Goal: Task Accomplishment & Management: Use online tool/utility

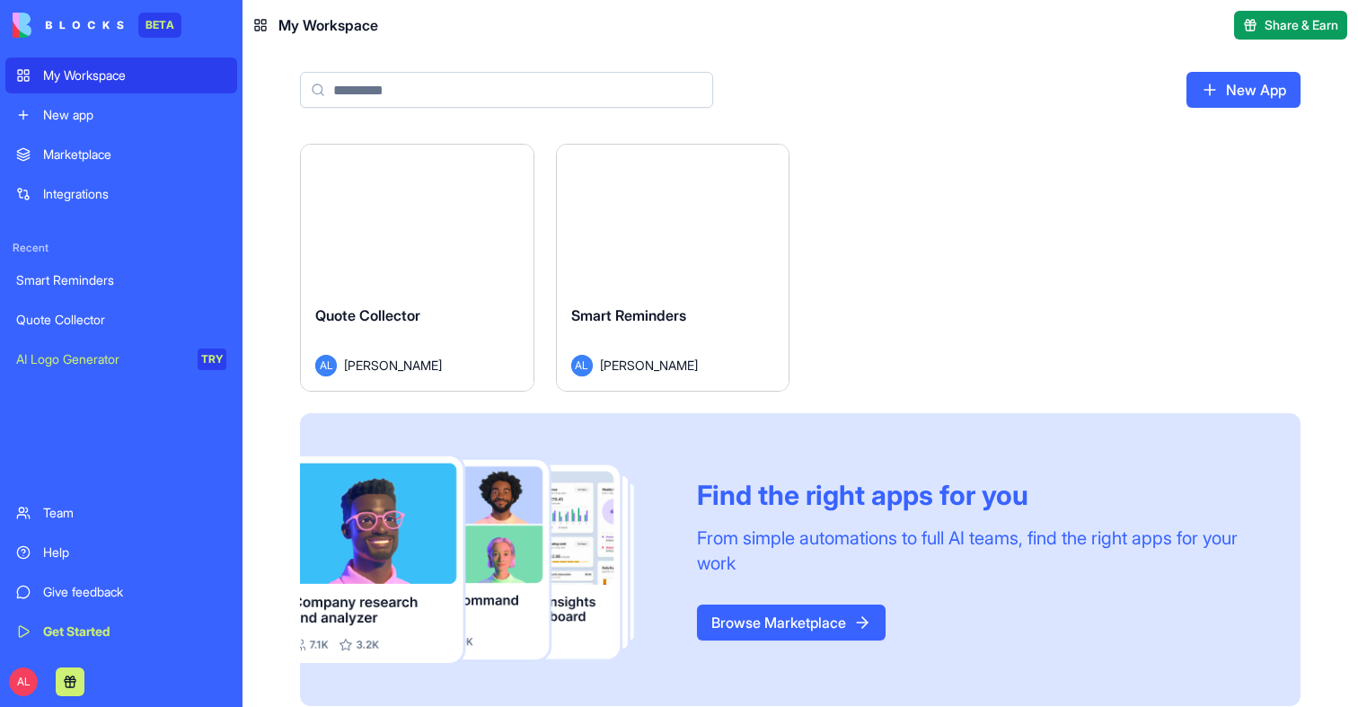
click at [447, 225] on button "Launch" at bounding box center [416, 217] width 135 height 36
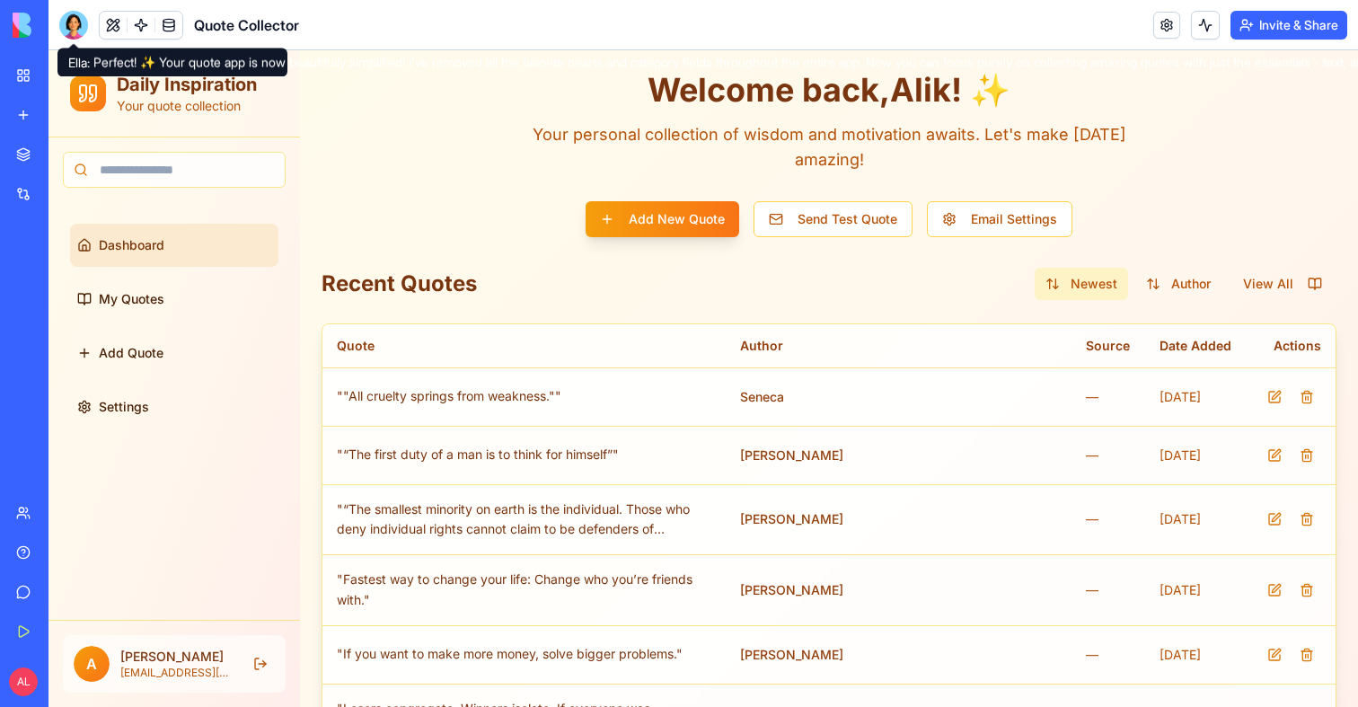
click at [75, 31] on div at bounding box center [73, 25] width 29 height 29
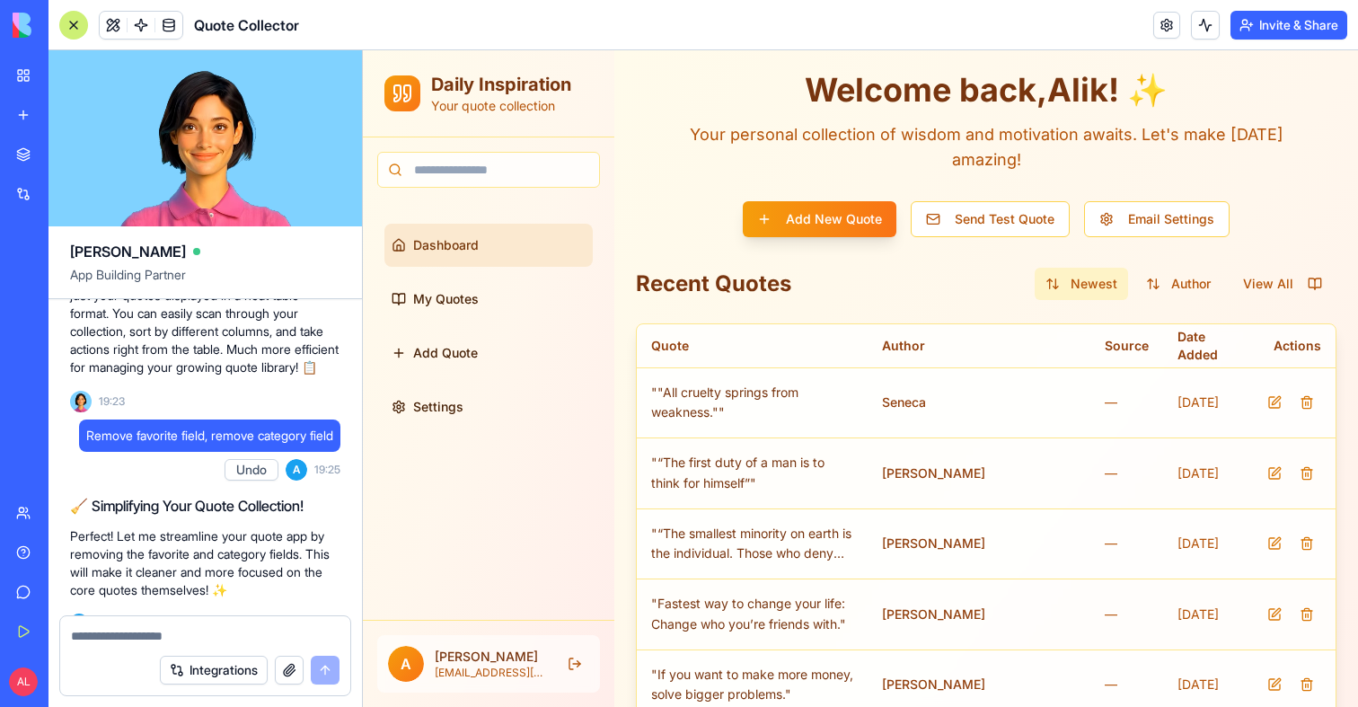
scroll to position [1315, 0]
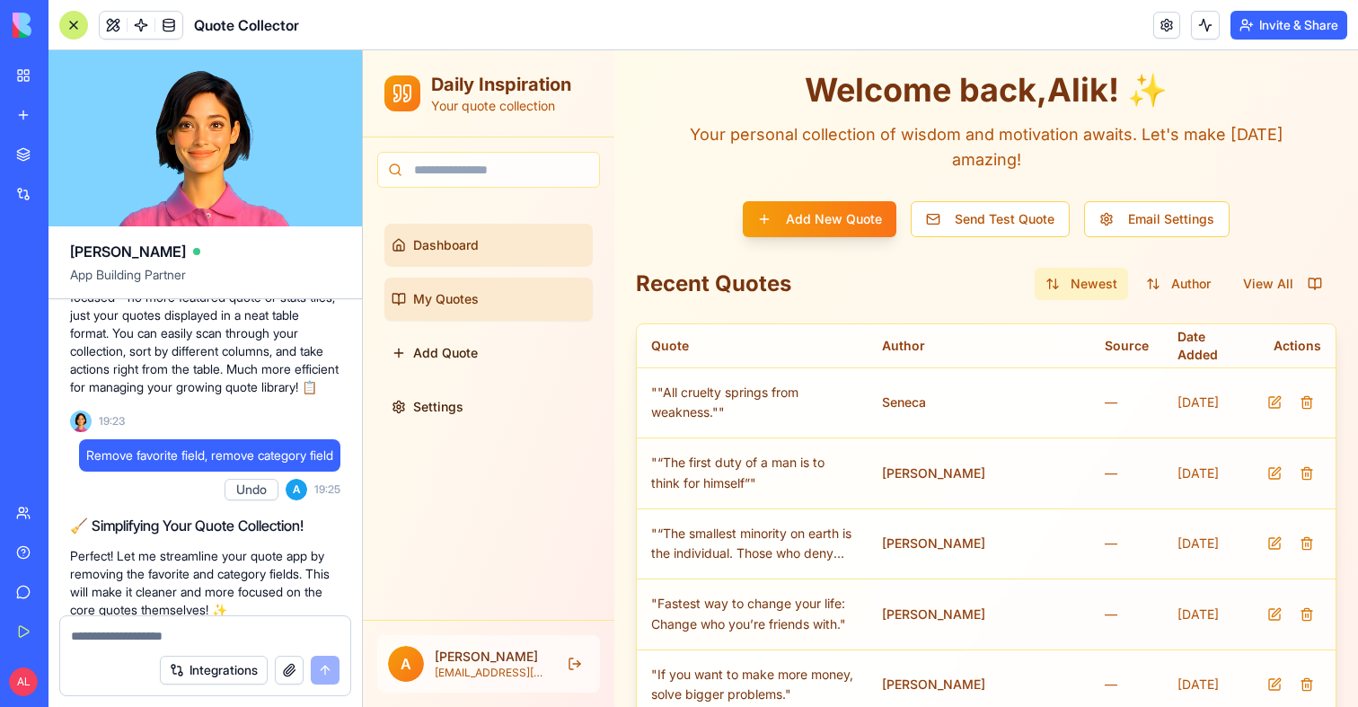
click at [468, 305] on span "My Quotes" at bounding box center [446, 299] width 66 height 18
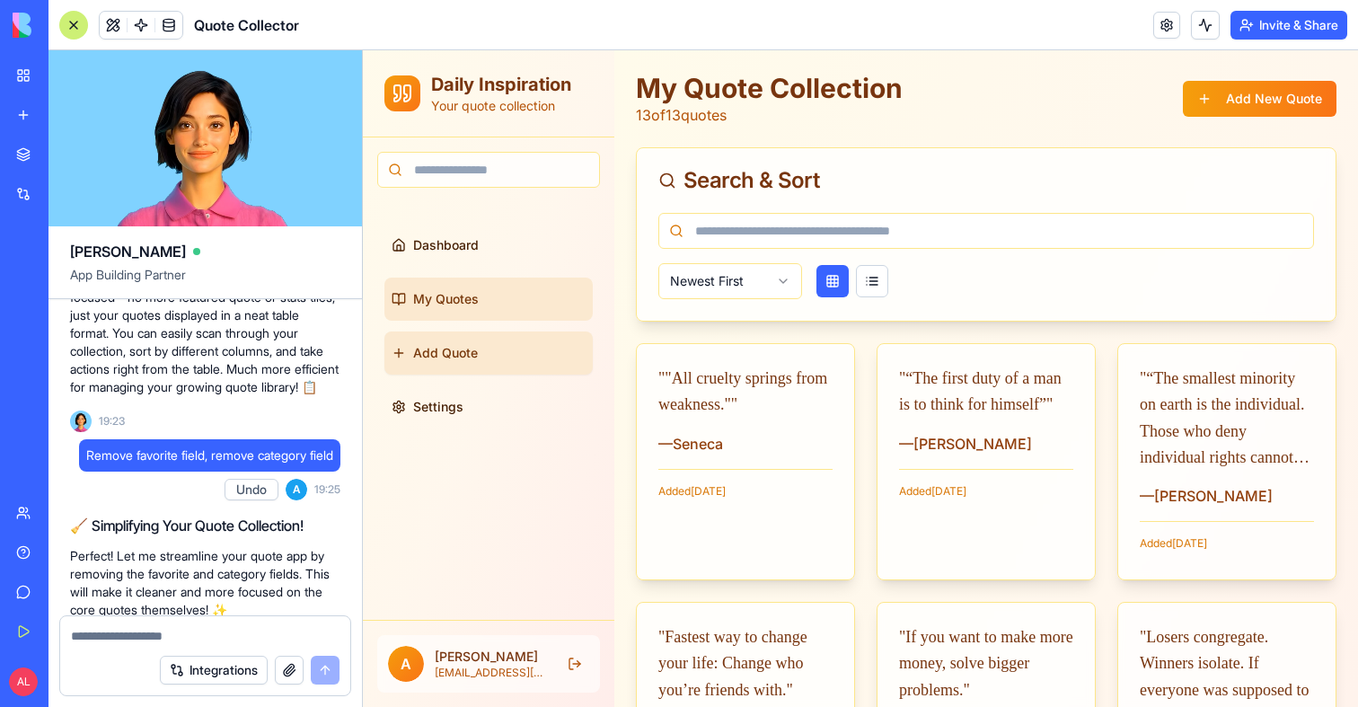
click at [471, 352] on span "Add Quote" at bounding box center [445, 353] width 65 height 18
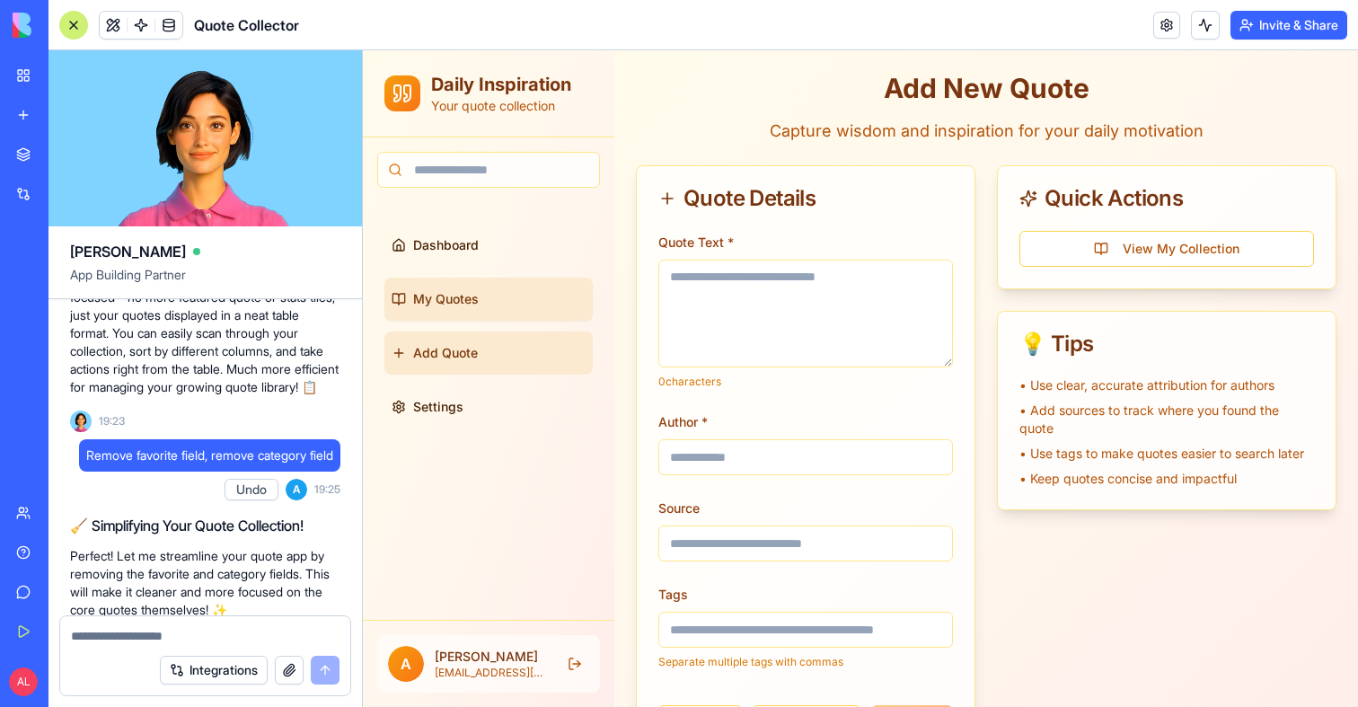
click at [459, 315] on link "My Quotes" at bounding box center [488, 299] width 208 height 43
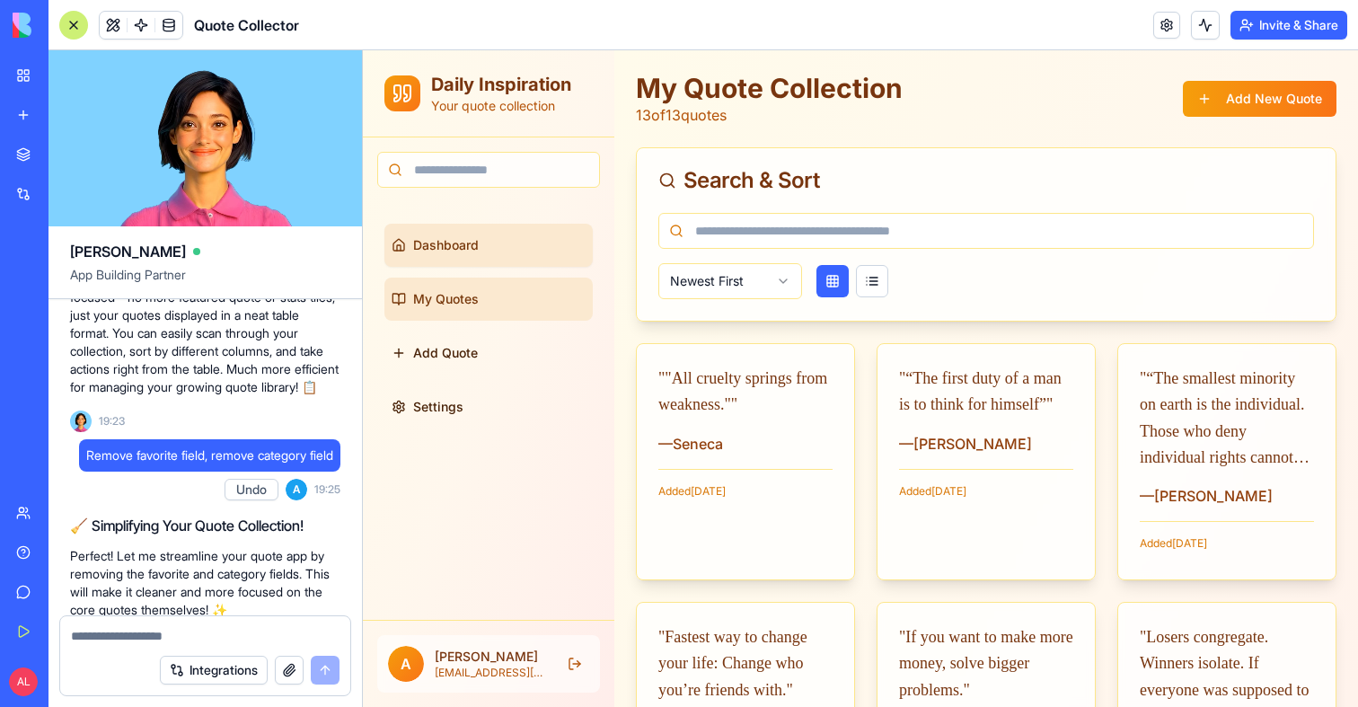
click at [458, 258] on link "Dashboard" at bounding box center [488, 245] width 208 height 43
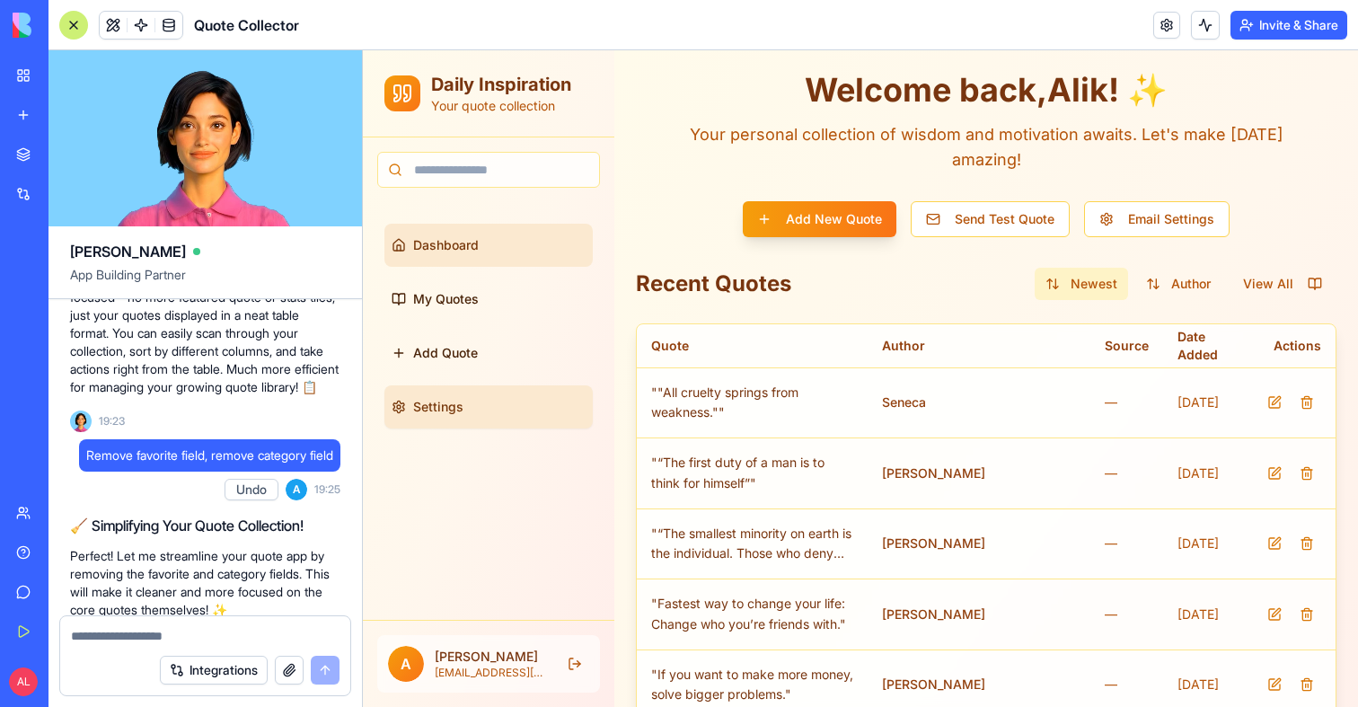
click at [441, 409] on span "Settings" at bounding box center [438, 407] width 50 height 18
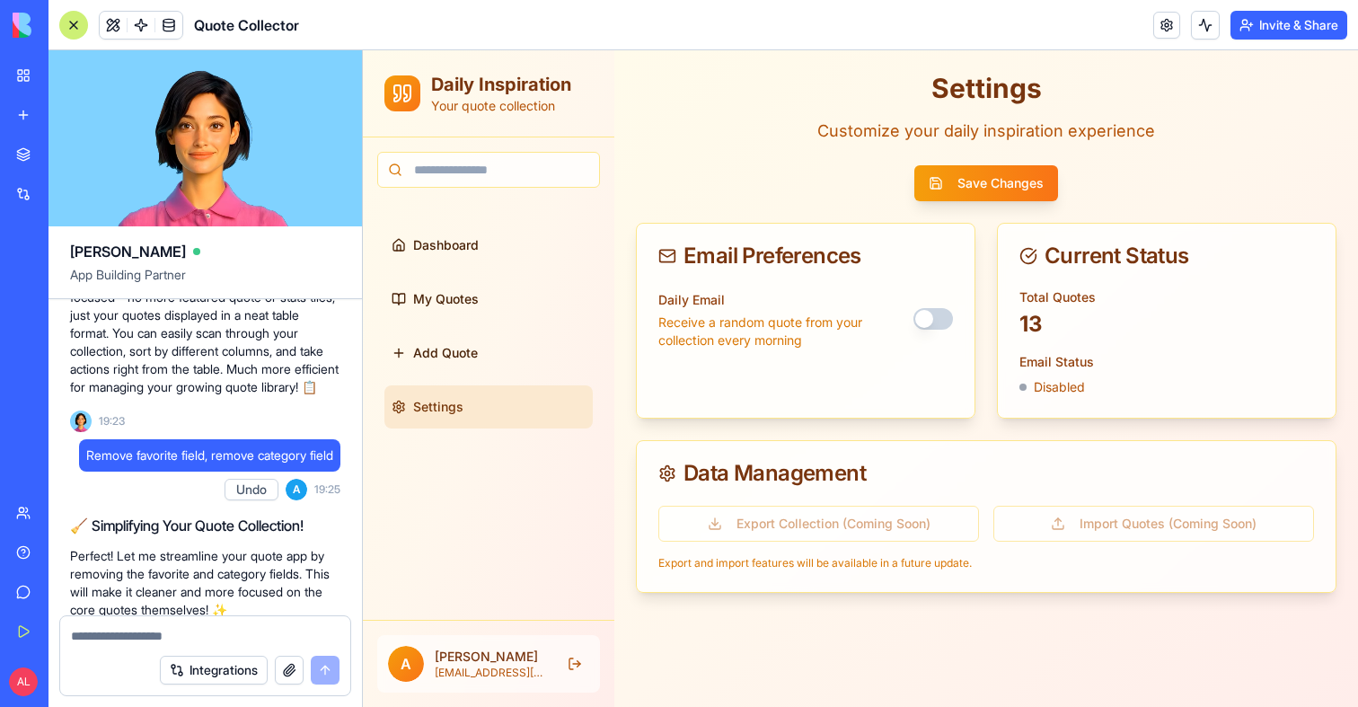
click at [8, 75] on link "My Workspace" at bounding box center [41, 75] width 72 height 36
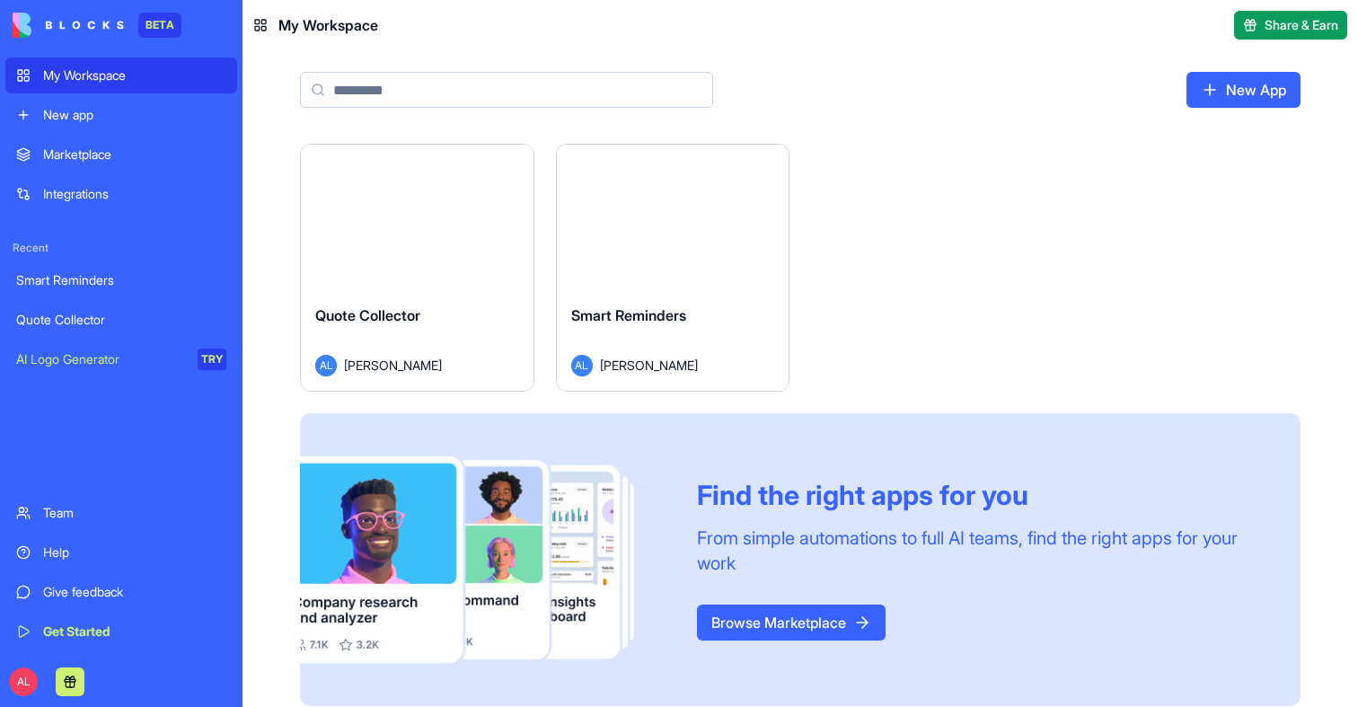
click at [676, 199] on div "Launch" at bounding box center [673, 218] width 233 height 146
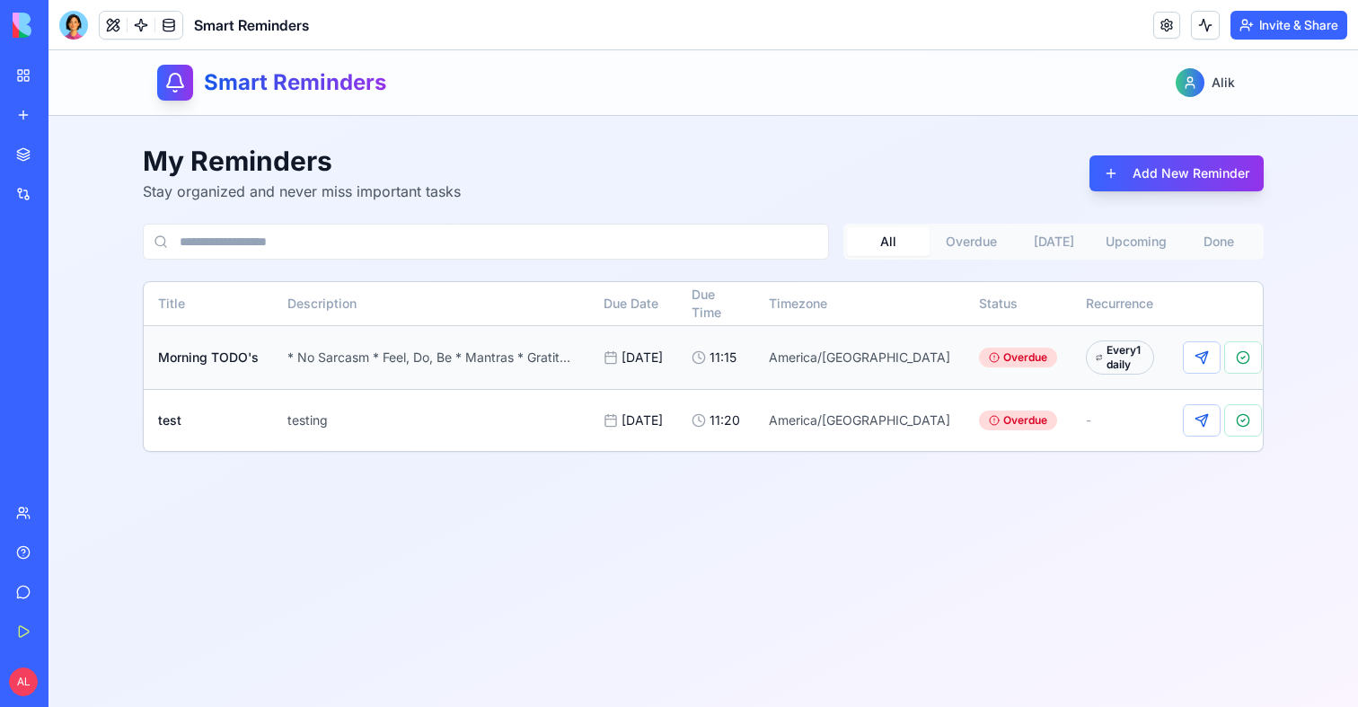
click at [1086, 375] on div "Every 1 daily" at bounding box center [1120, 357] width 68 height 34
click at [1173, 176] on button "Add New Reminder" at bounding box center [1177, 173] width 174 height 36
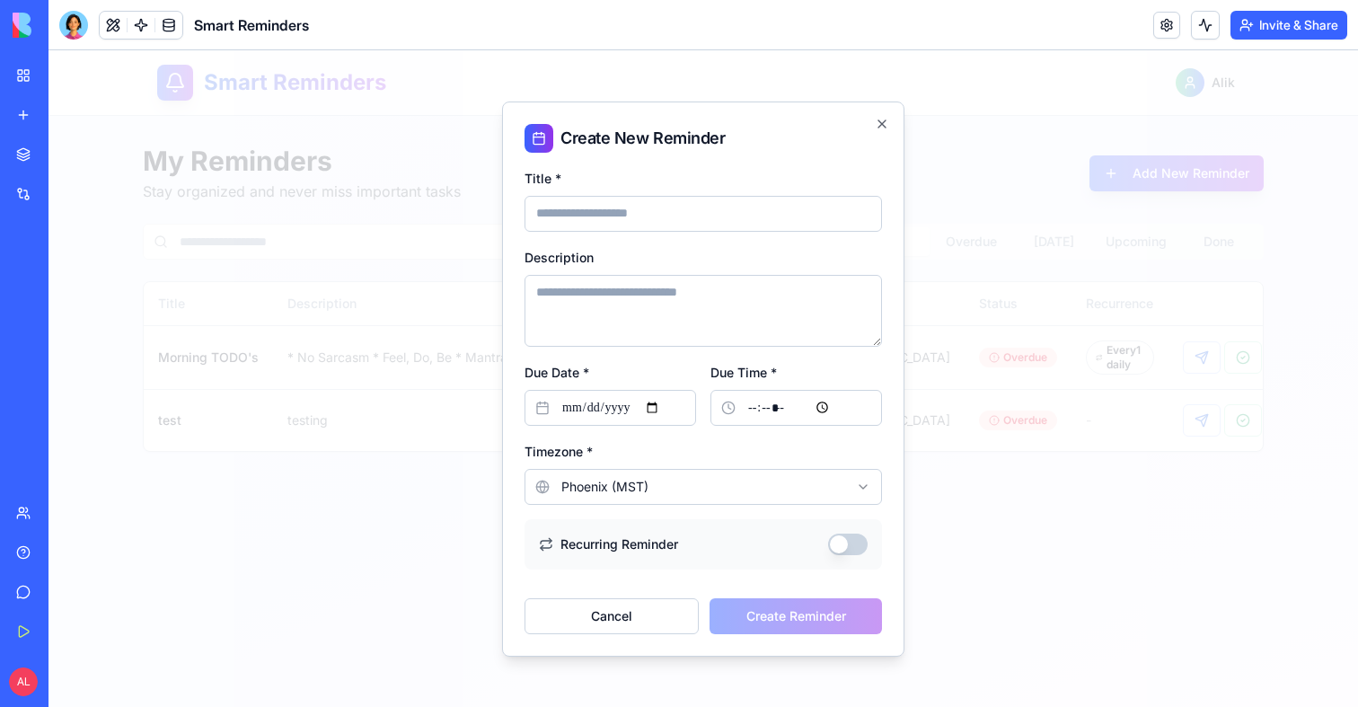
click at [794, 409] on input "Due Time *" at bounding box center [797, 408] width 172 height 36
click at [848, 465] on div "**********" at bounding box center [704, 472] width 358 height 65
click at [588, 541] on label "Recurring Reminder" at bounding box center [620, 544] width 118 height 18
click at [828, 541] on button "Recurring Reminder" at bounding box center [848, 545] width 40 height 22
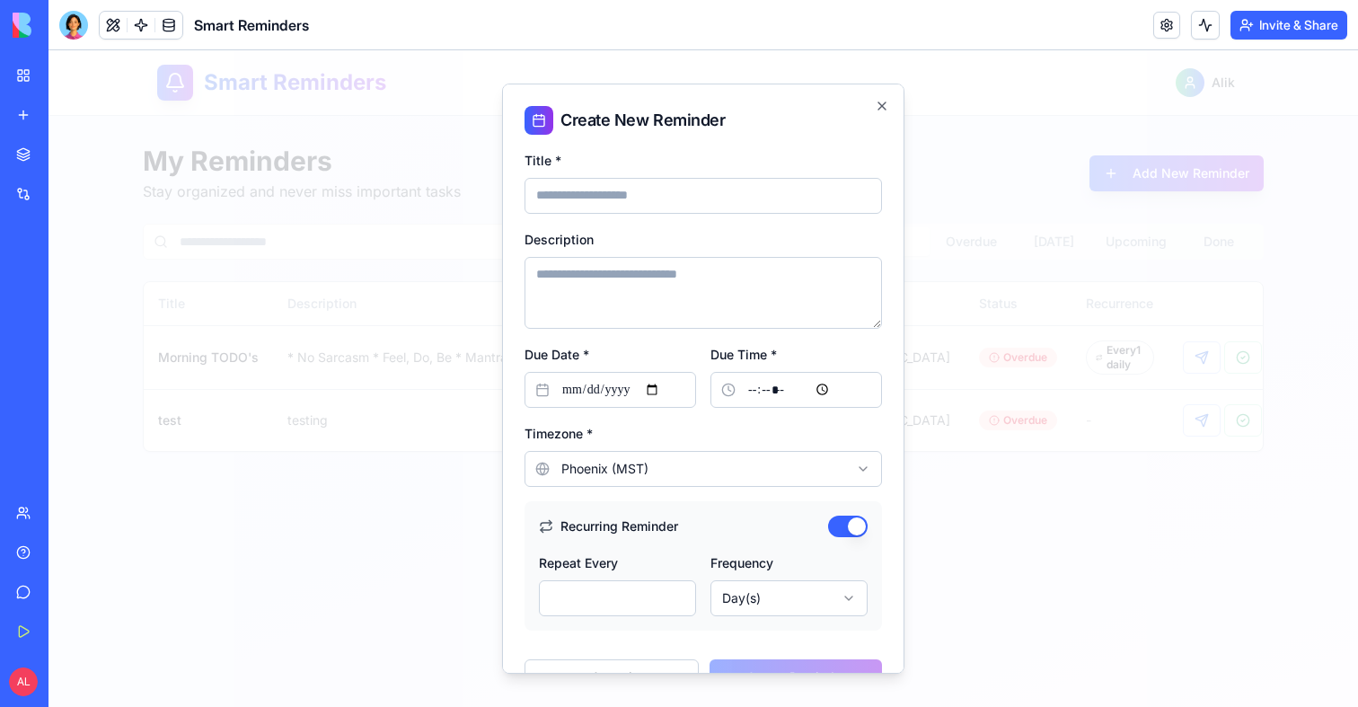
scroll to position [43, 0]
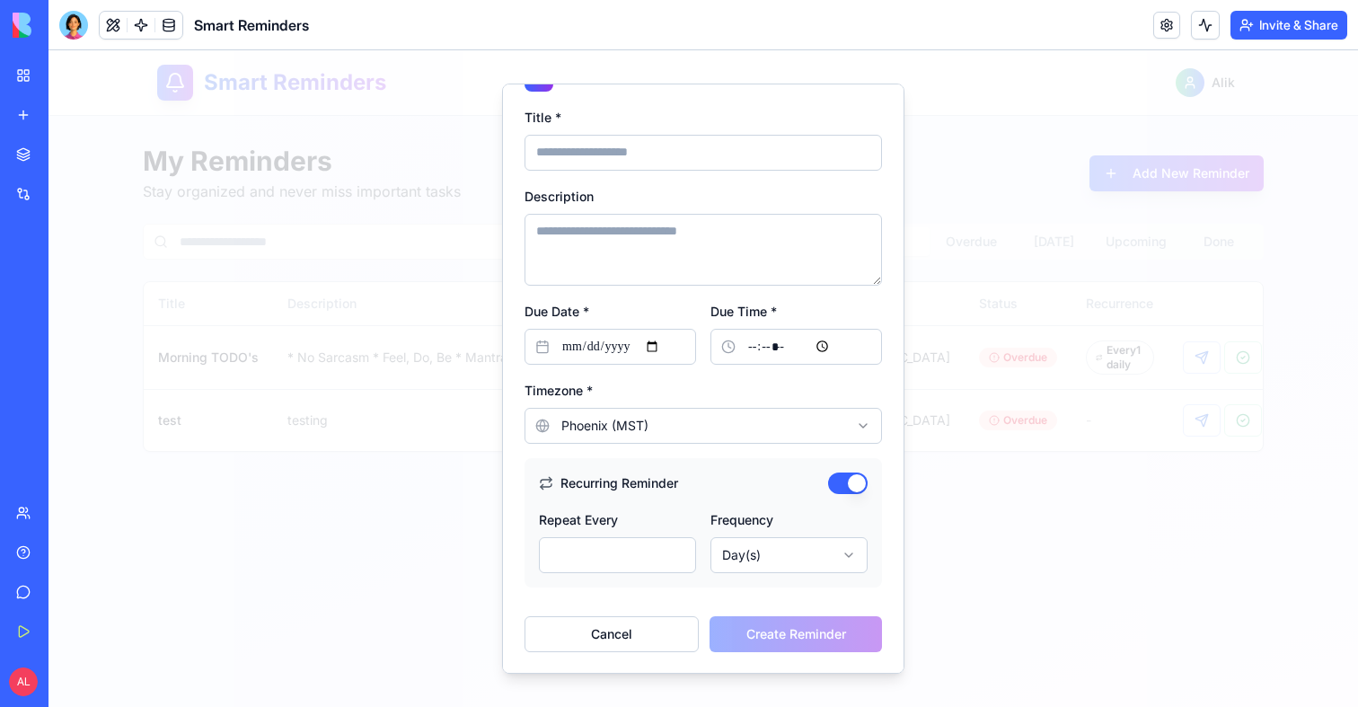
click at [751, 555] on body "**********" at bounding box center [704, 378] width 1310 height 657
click at [854, 488] on button "Recurring Reminder" at bounding box center [848, 484] width 40 height 22
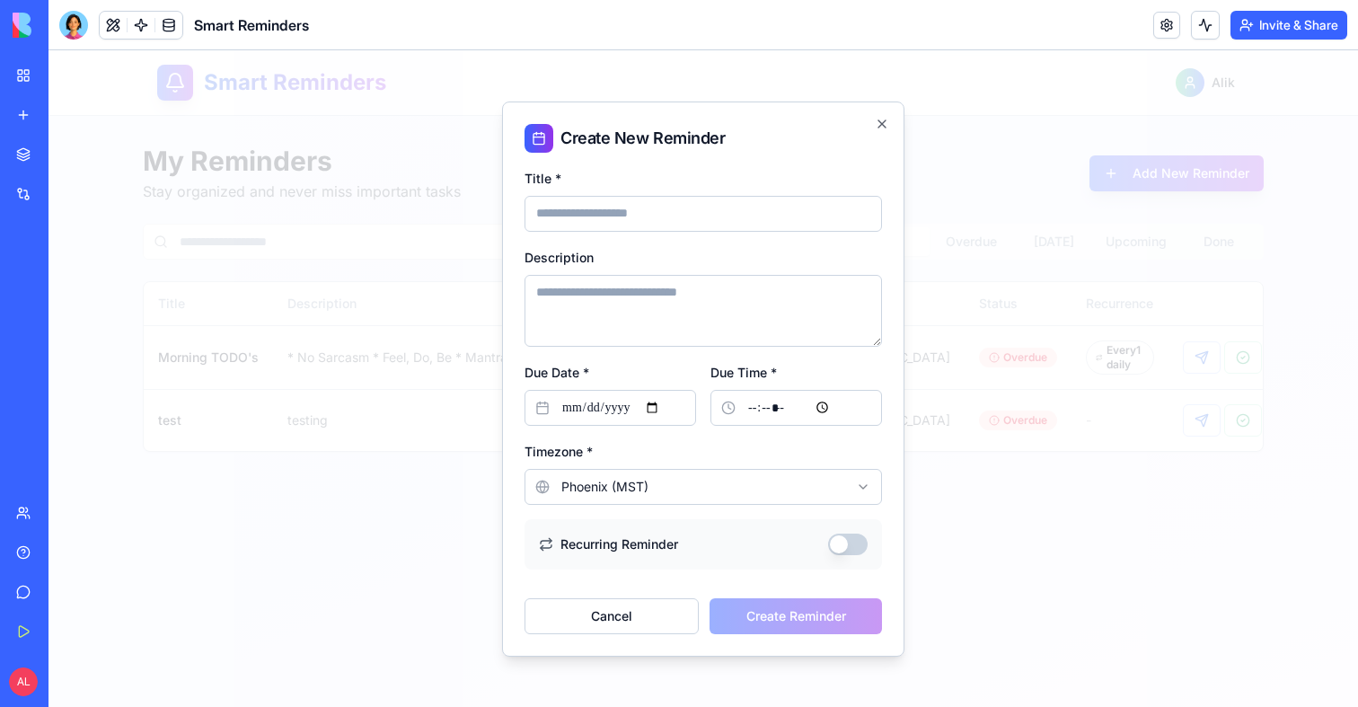
type button "on"
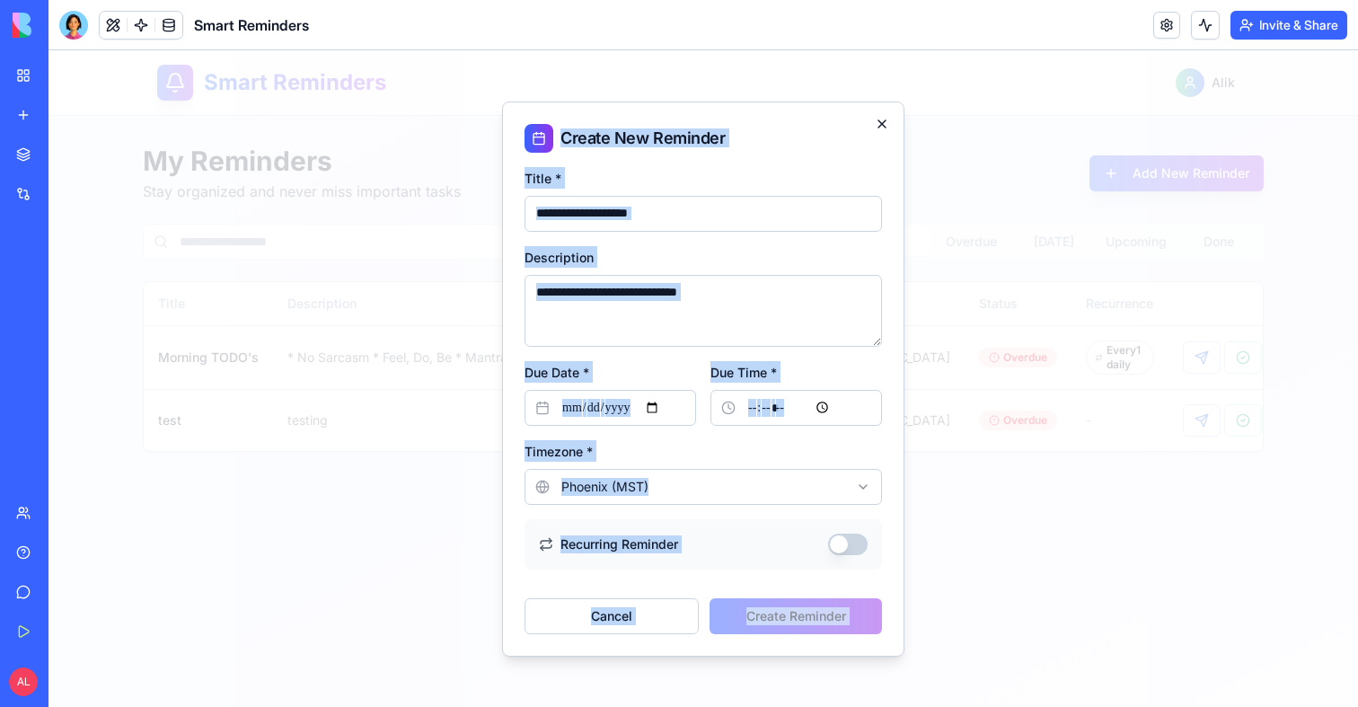
click at [888, 121] on div "**********" at bounding box center [703, 379] width 402 height 555
click at [887, 121] on icon "button" at bounding box center [882, 124] width 14 height 14
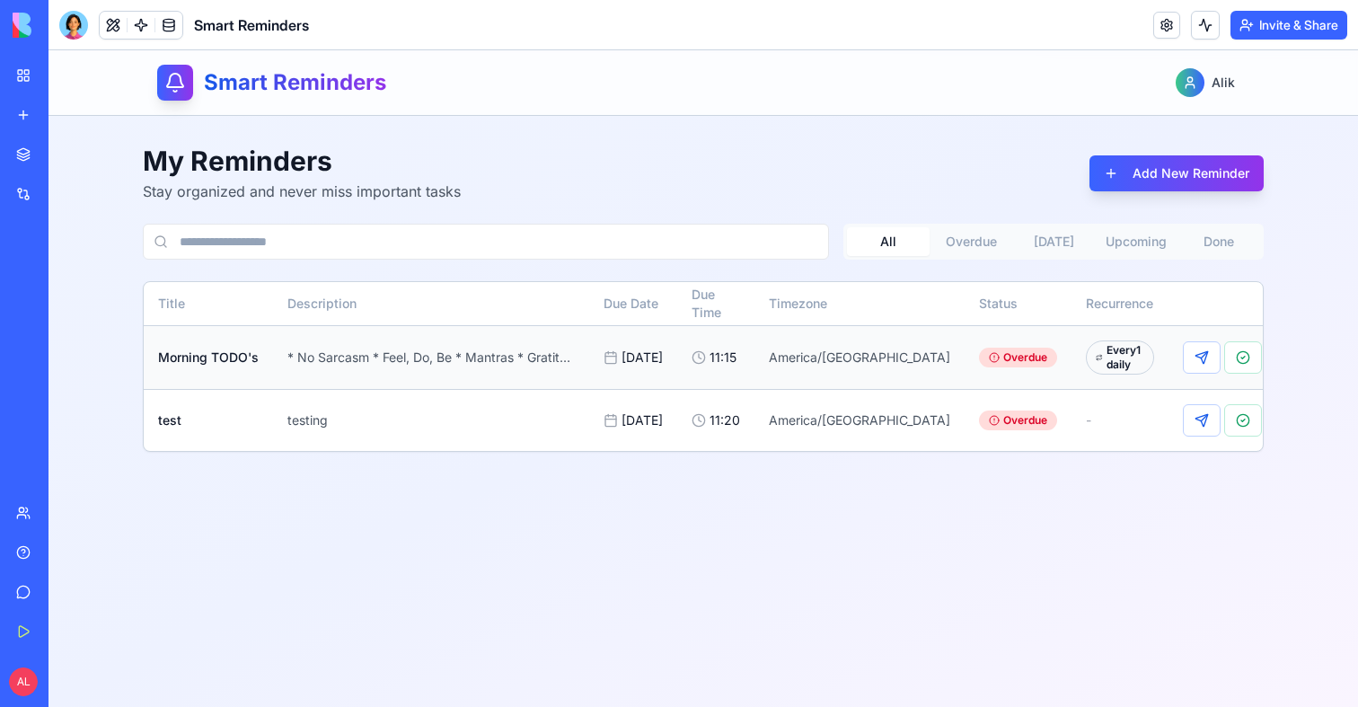
click at [989, 363] on icon at bounding box center [994, 357] width 11 height 11
click at [76, 12] on div at bounding box center [73, 25] width 29 height 29
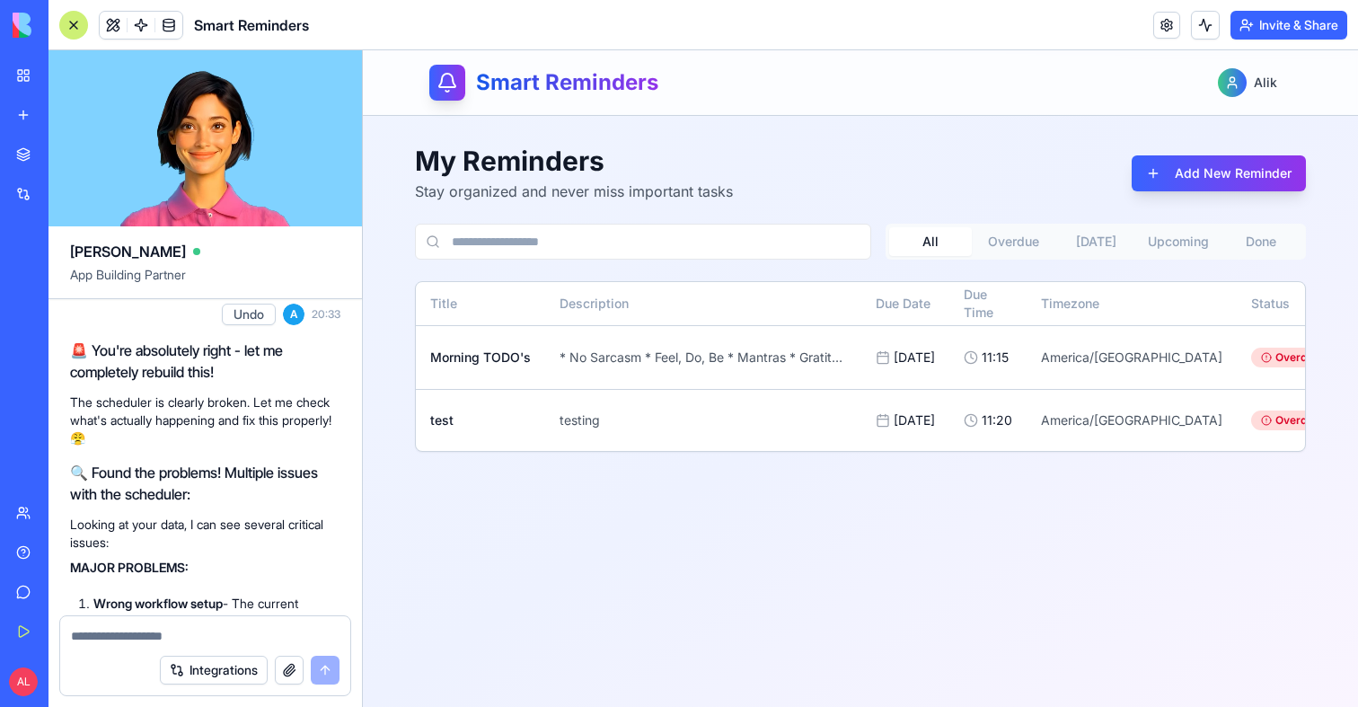
scroll to position [5452, 0]
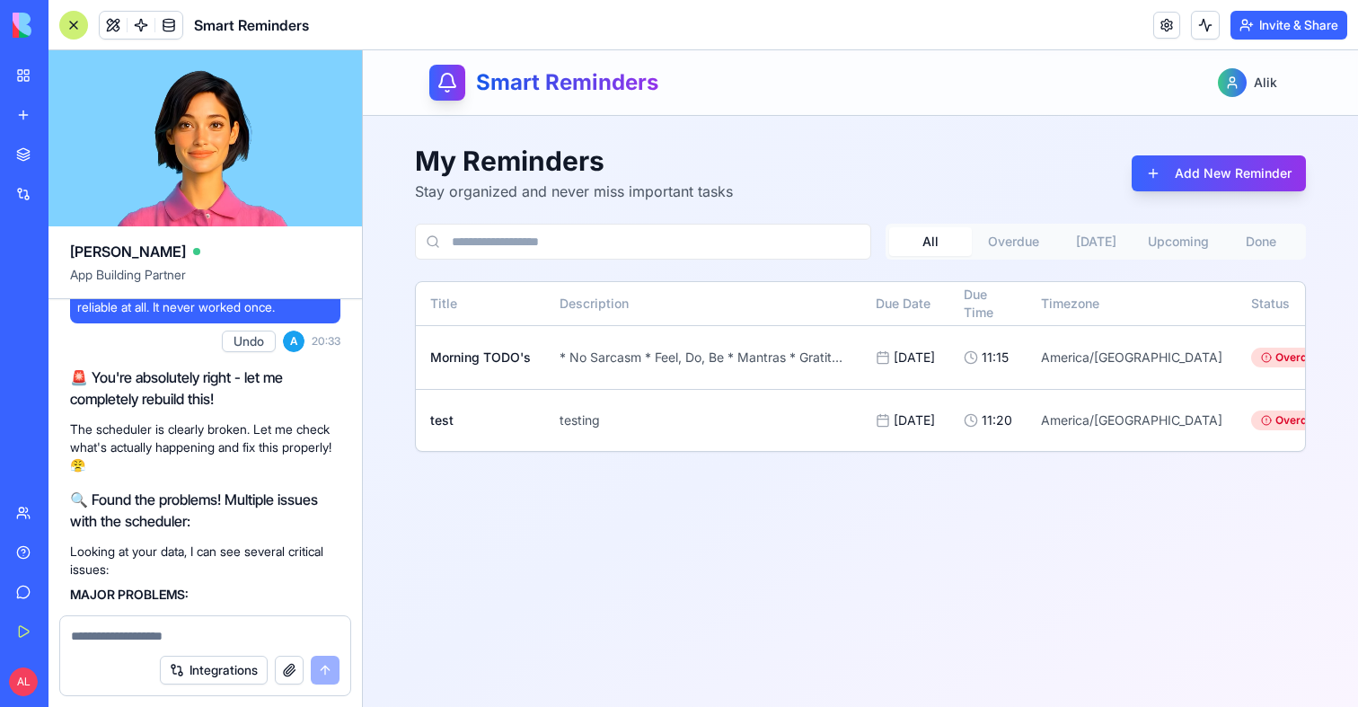
click at [66, 28] on div at bounding box center [73, 25] width 29 height 29
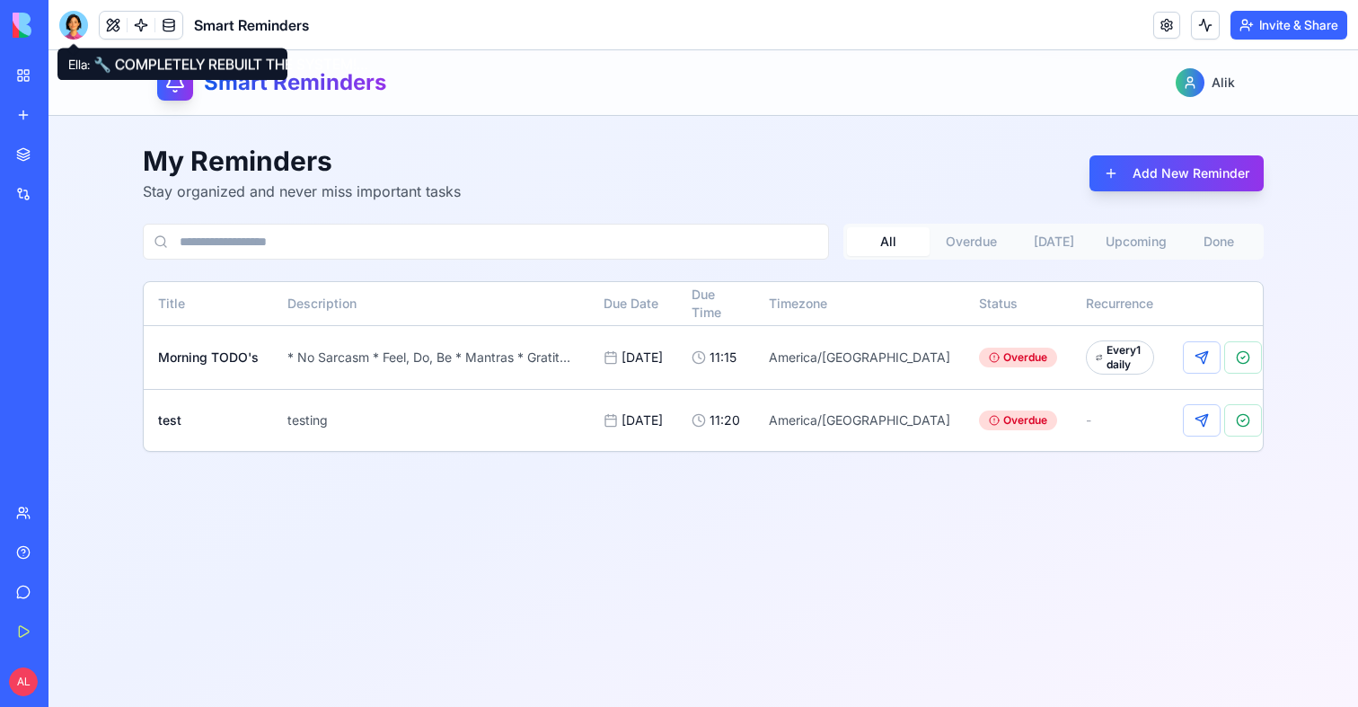
click at [252, 552] on div "Smart Reminders Alik My Reminders Stay organized and never miss important tasks…" at bounding box center [704, 378] width 1310 height 657
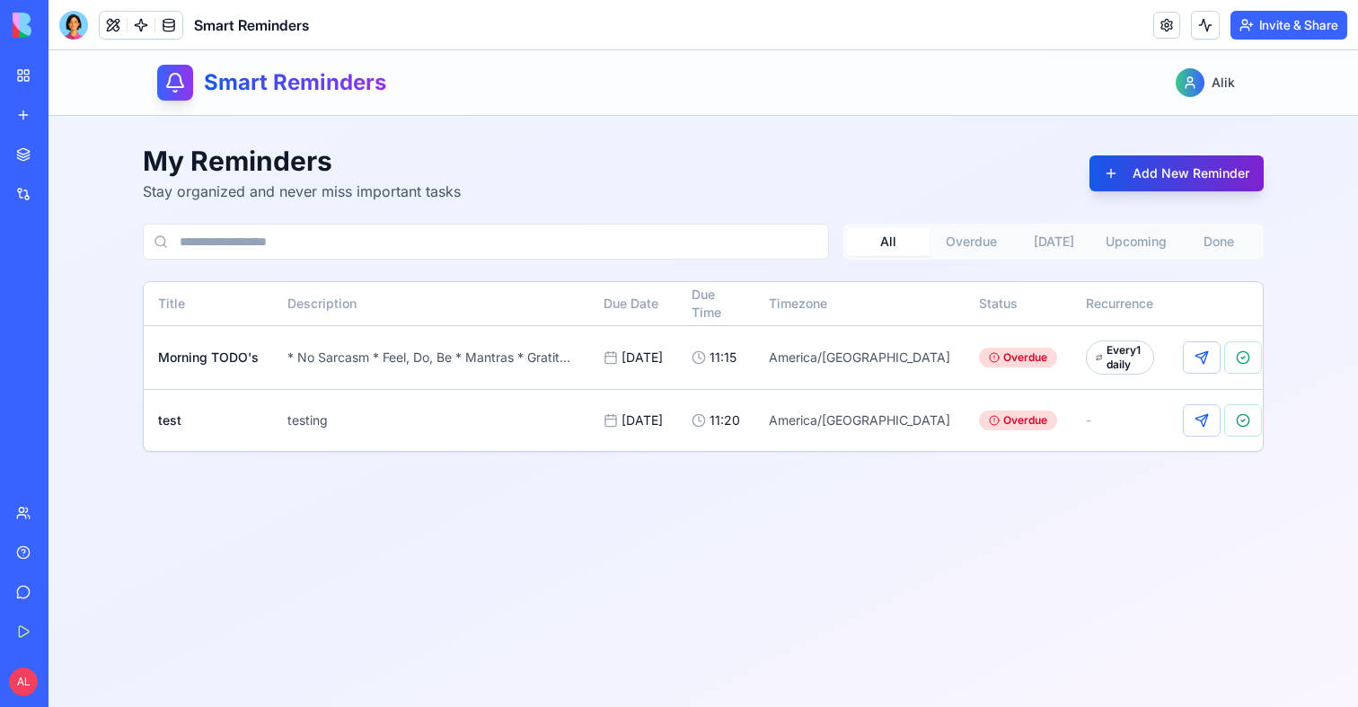
click at [1129, 164] on button "Add New Reminder" at bounding box center [1177, 173] width 174 height 36
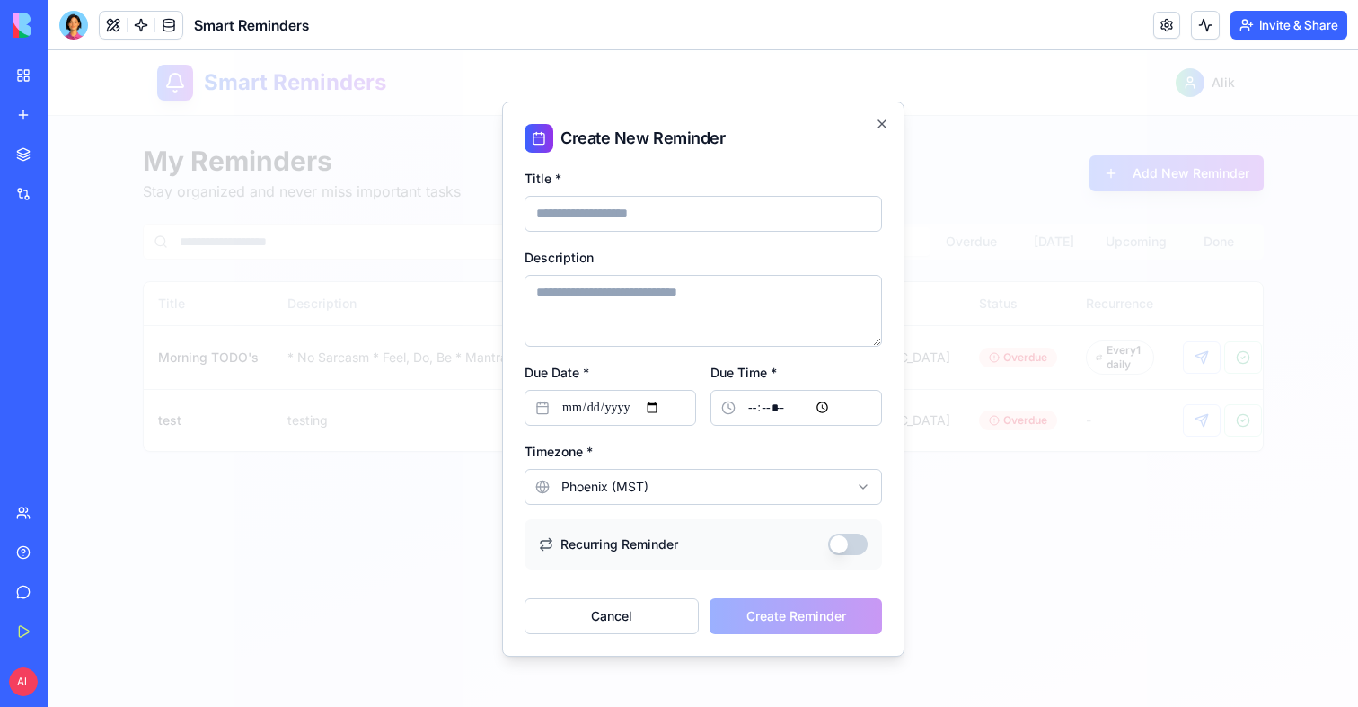
click at [1009, 606] on div at bounding box center [704, 378] width 1310 height 657
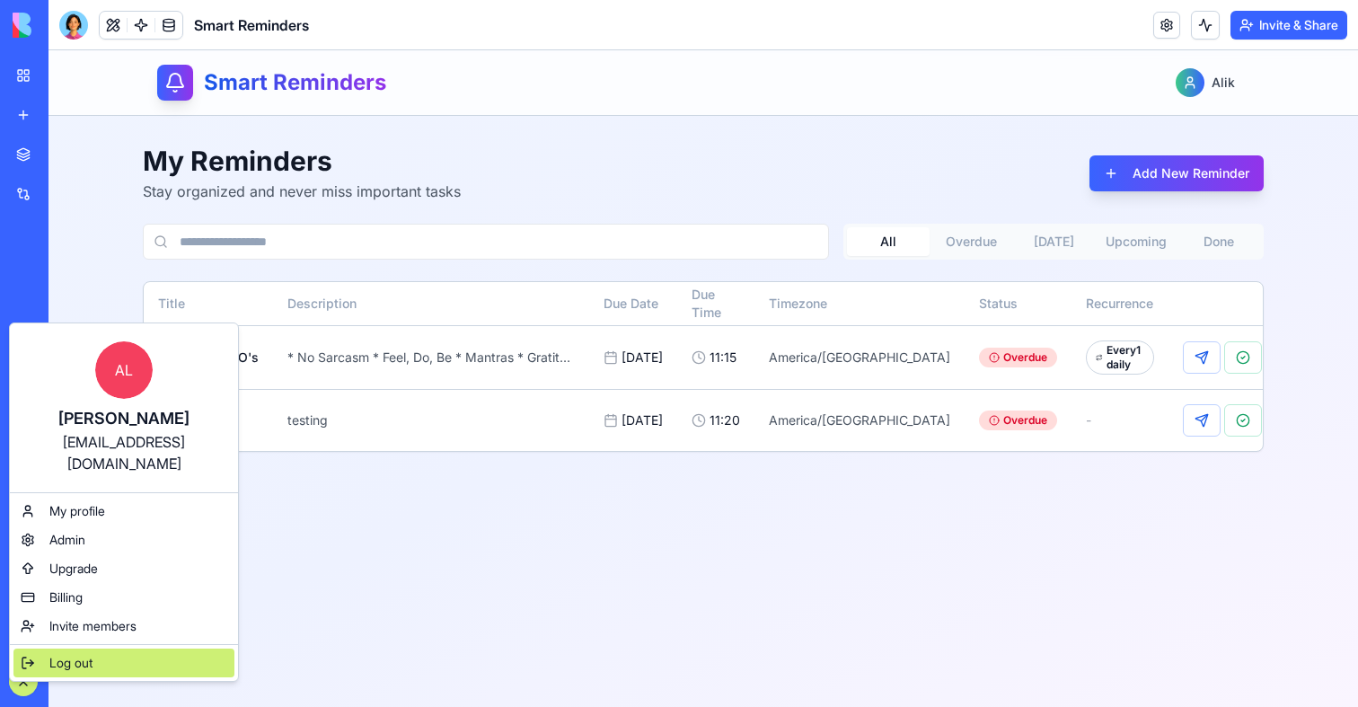
click at [63, 654] on span "Log out" at bounding box center [70, 663] width 43 height 18
